Goal: Transaction & Acquisition: Obtain resource

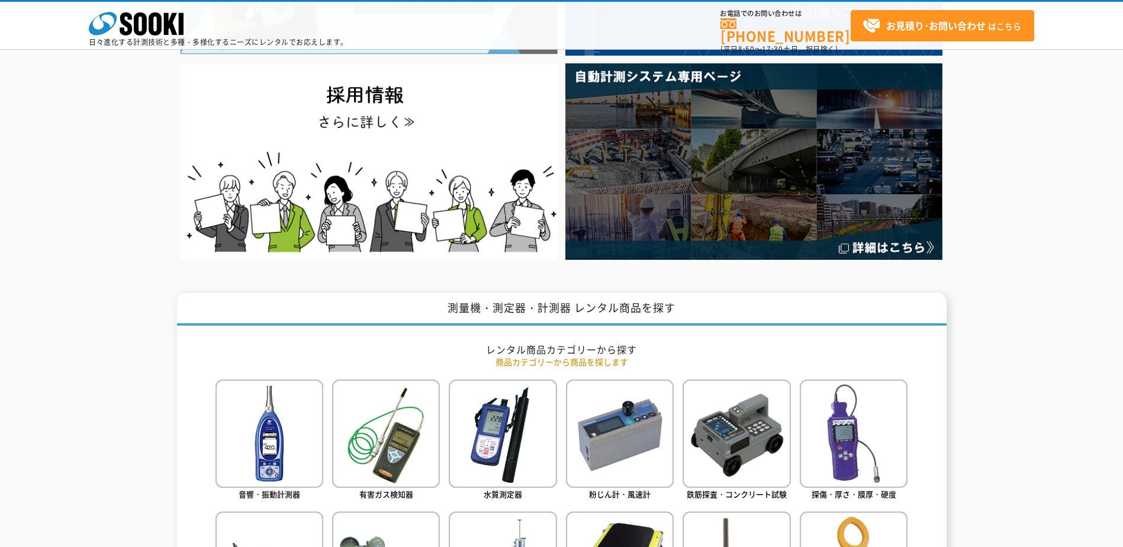
scroll to position [296, 0]
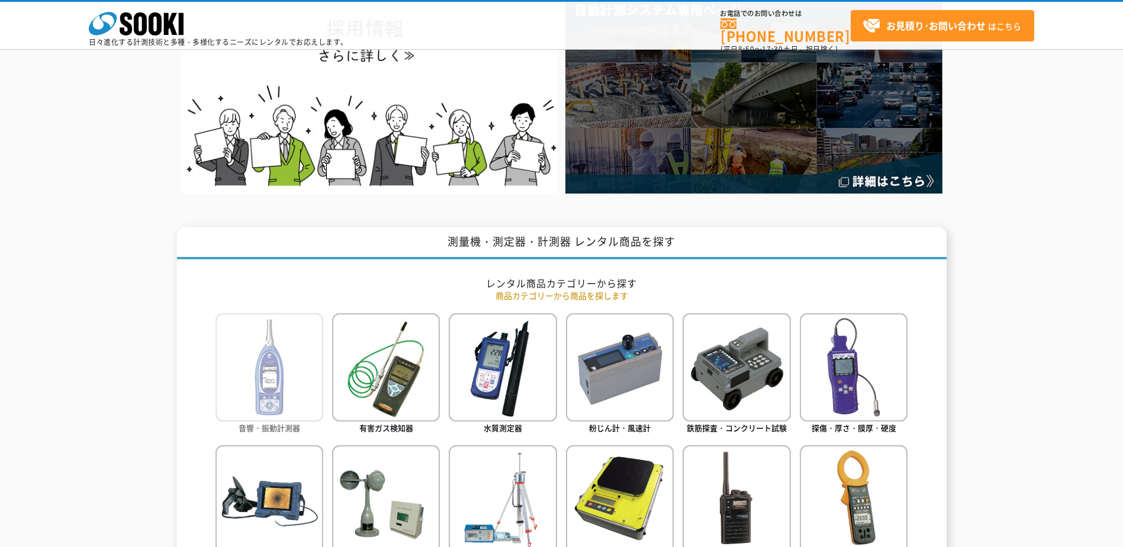
click at [277, 422] on span "音響・振動計測器" at bounding box center [270, 427] width 62 height 11
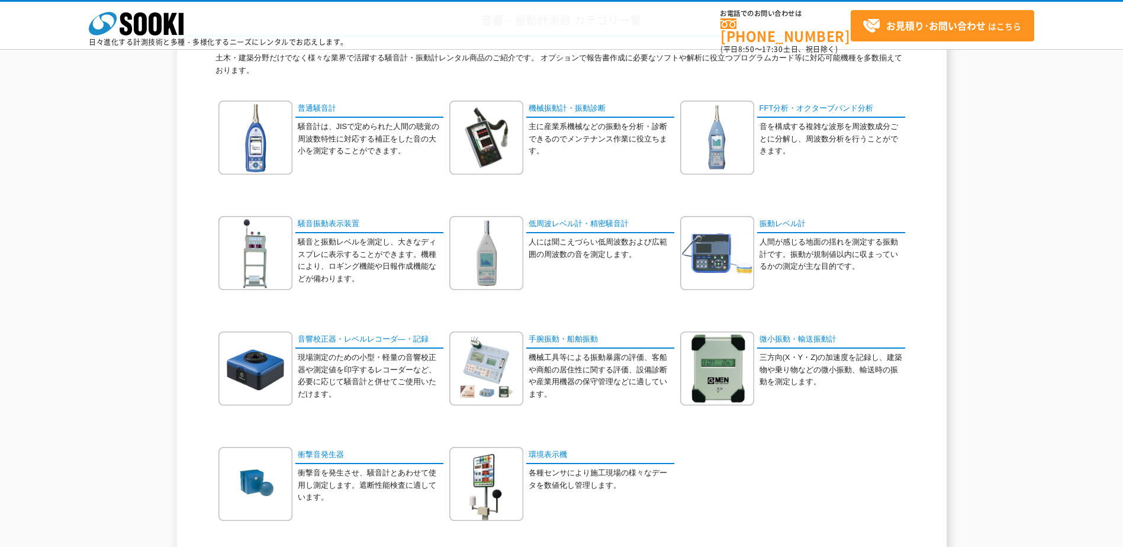
scroll to position [118, 0]
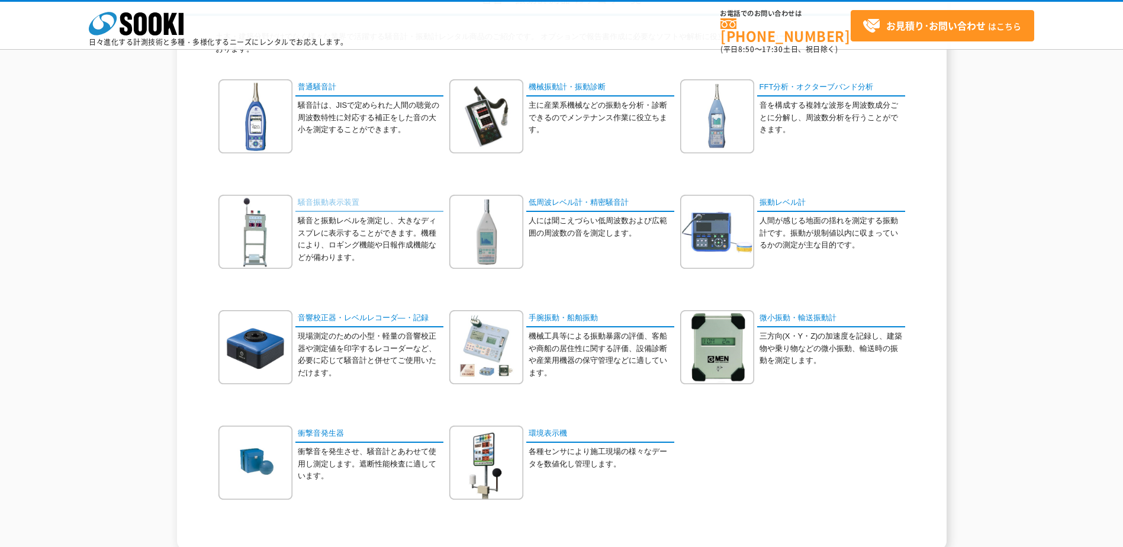
click at [333, 206] on link "騒音振動表示装置" at bounding box center [370, 203] width 148 height 17
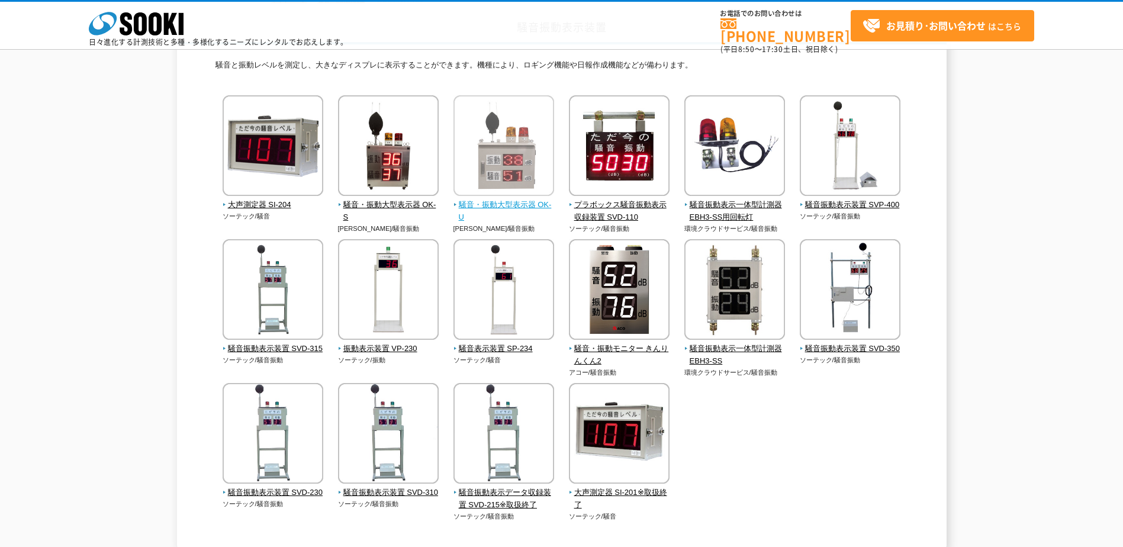
scroll to position [118, 0]
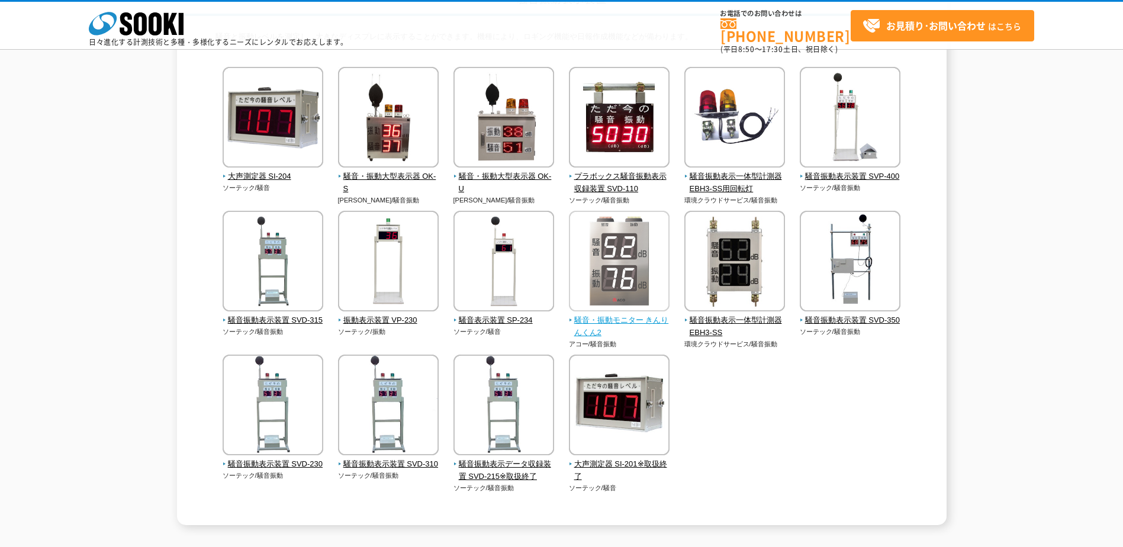
click at [625, 317] on span "騒音・振動モニター きんりんくん2" at bounding box center [619, 326] width 101 height 25
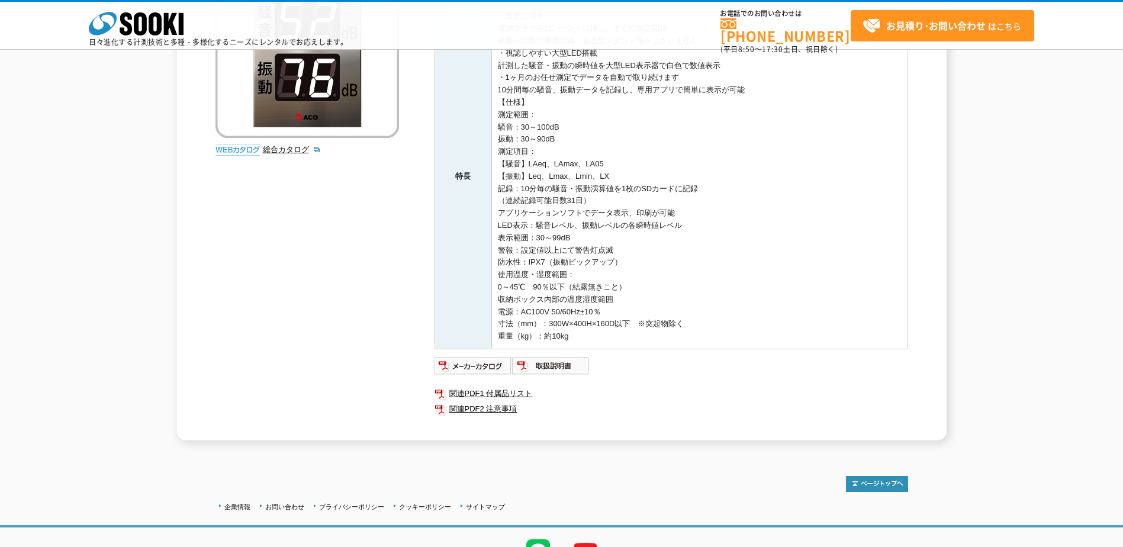
scroll to position [297, 0]
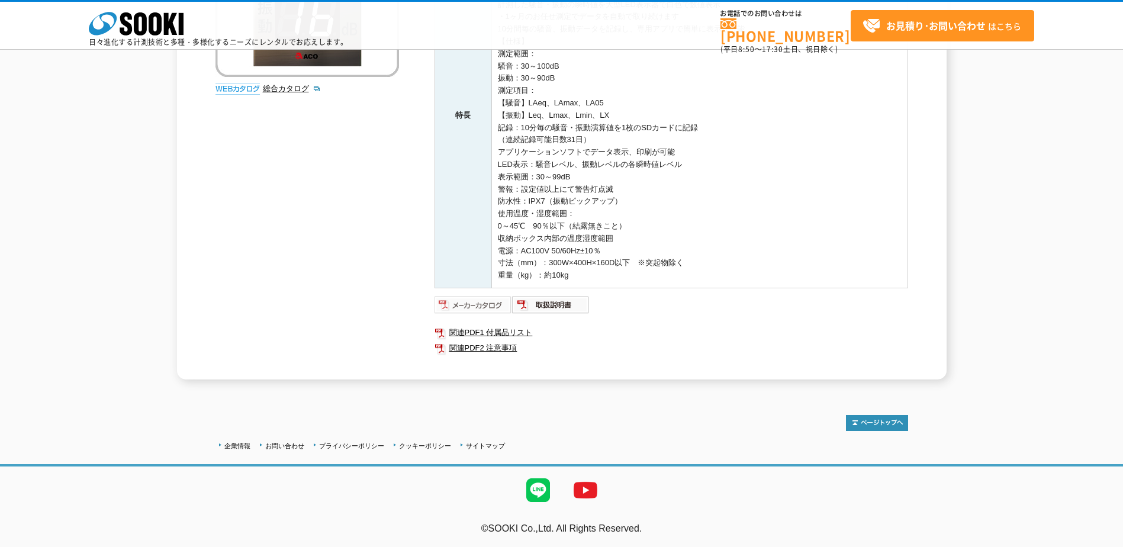
click at [469, 305] on img at bounding box center [474, 305] width 78 height 19
